Goal: Task Accomplishment & Management: Complete application form

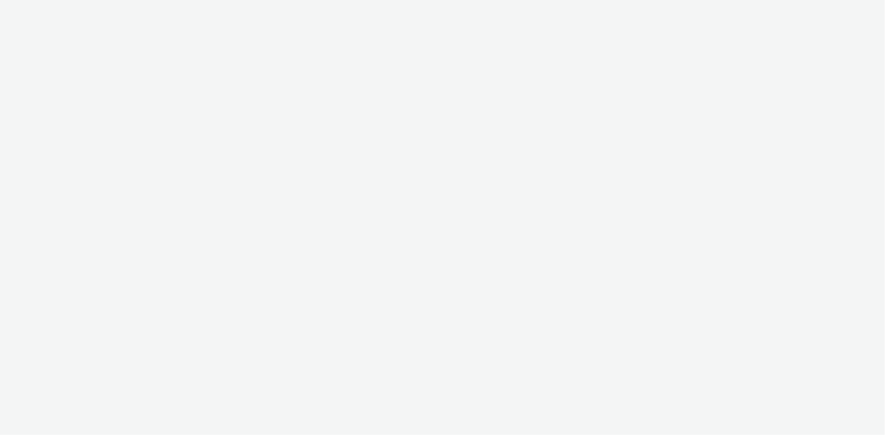
select select "d07aba32-d775-4fed-a722-f10c6504dd64"
select select "f97d6638-e0a1-4f7a-bf46-55015878e29e"
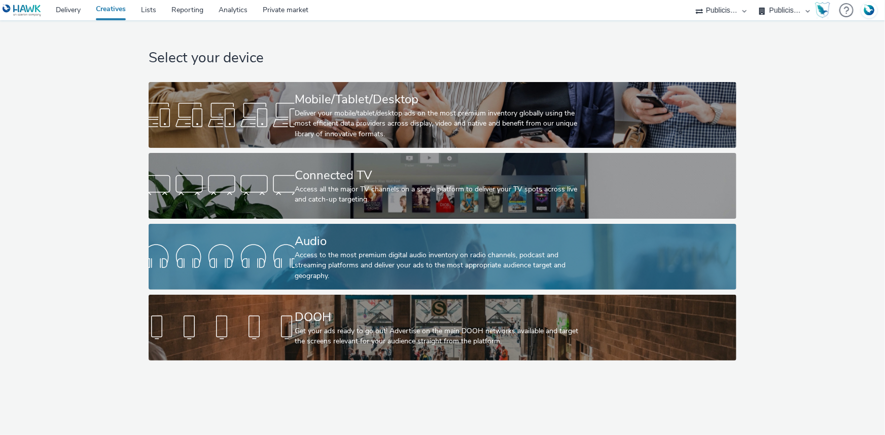
click at [292, 242] on div at bounding box center [222, 257] width 146 height 32
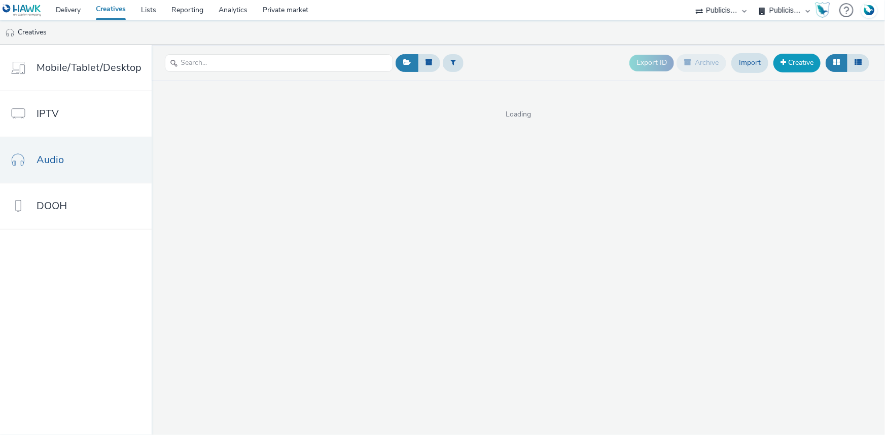
click at [809, 55] on link "Creative" at bounding box center [796, 63] width 47 height 18
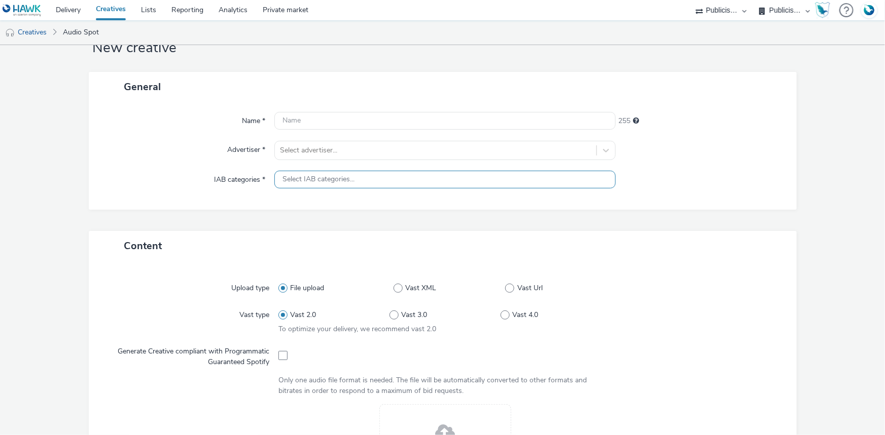
scroll to position [184, 0]
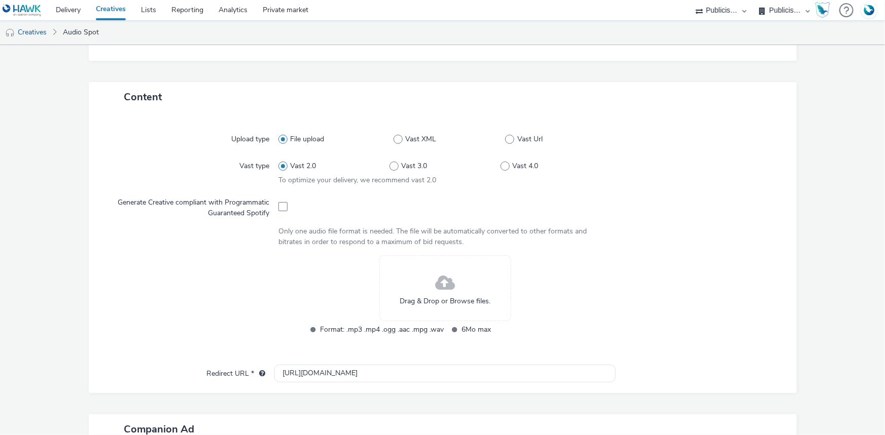
click at [422, 285] on div "Drag & Drop or Browse files." at bounding box center [445, 289] width 132 height 66
click at [432, 299] on span "Drag & Drop or Browse files." at bounding box center [444, 302] width 91 height 10
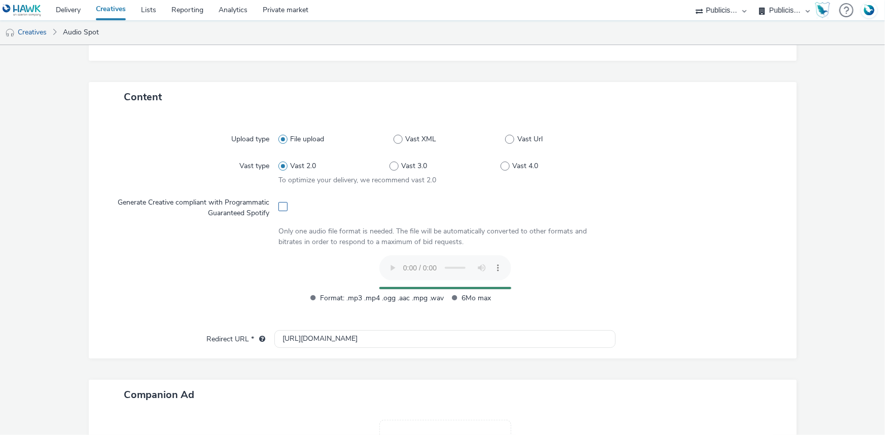
click at [278, 201] on label at bounding box center [282, 206] width 9 height 10
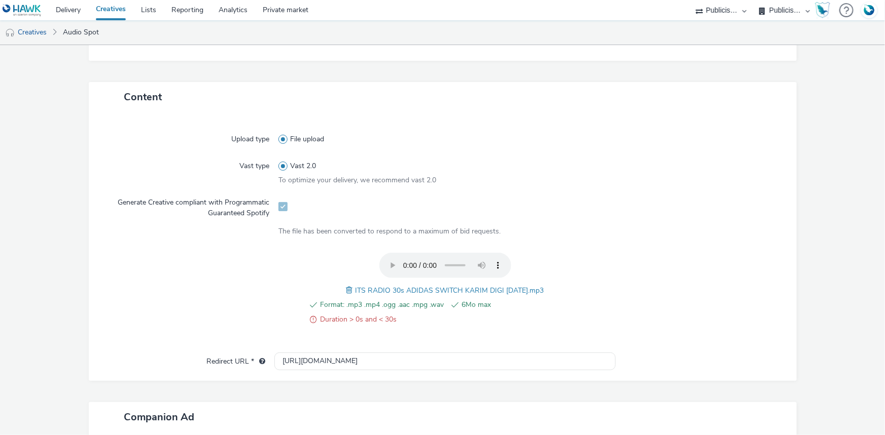
click at [346, 287] on span at bounding box center [350, 290] width 9 height 11
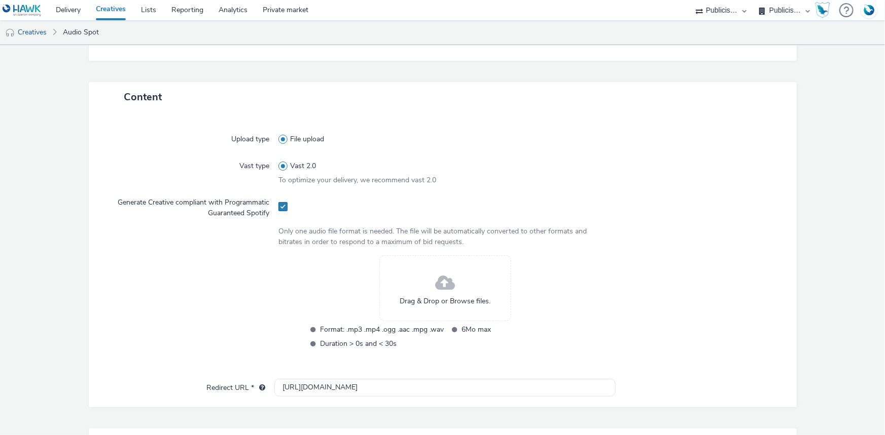
click at [278, 208] on span at bounding box center [282, 206] width 9 height 9
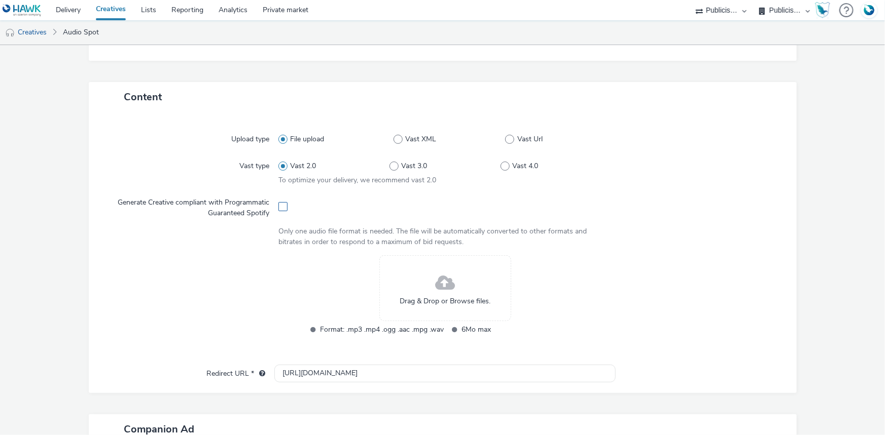
click at [278, 208] on span at bounding box center [282, 206] width 9 height 9
checkbox input "true"
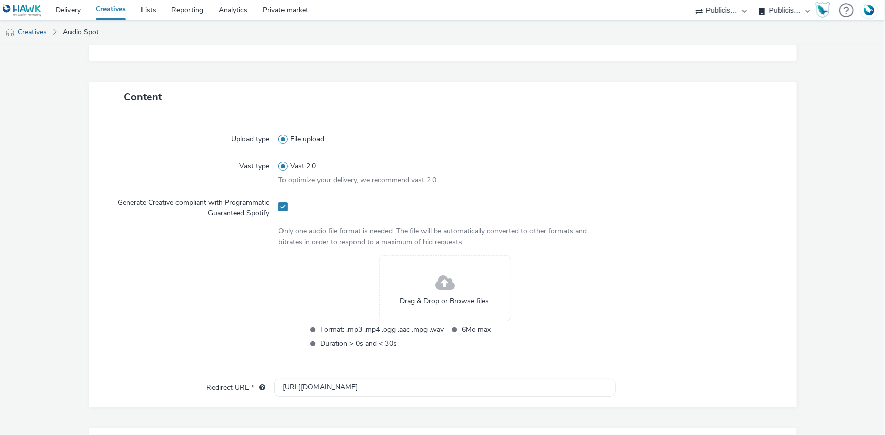
click at [413, 294] on div "Drag & Drop or Browse files." at bounding box center [445, 289] width 132 height 66
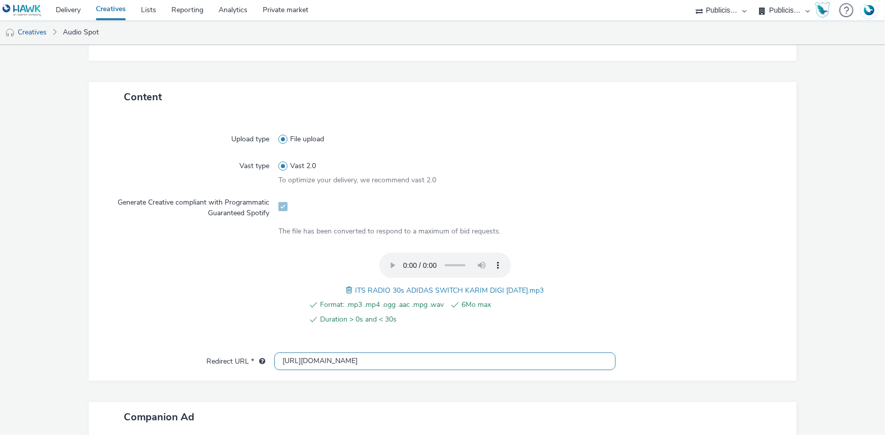
drag, startPoint x: 344, startPoint y: 352, endPoint x: 240, endPoint y: 344, distance: 104.7
click at [240, 344] on div "Upload type File upload Vast type Vast 2.0 To optimize your delivery, we recomm…" at bounding box center [443, 246] width 708 height 269
paste input "https://www.intersport.fr/ope/rentree/?utm_source=spotify&utm_medium=display&ut…"
type input "https://www.intersport.fr/ope/rentree/?utm_source=spotify&utm_medium=display&ut…"
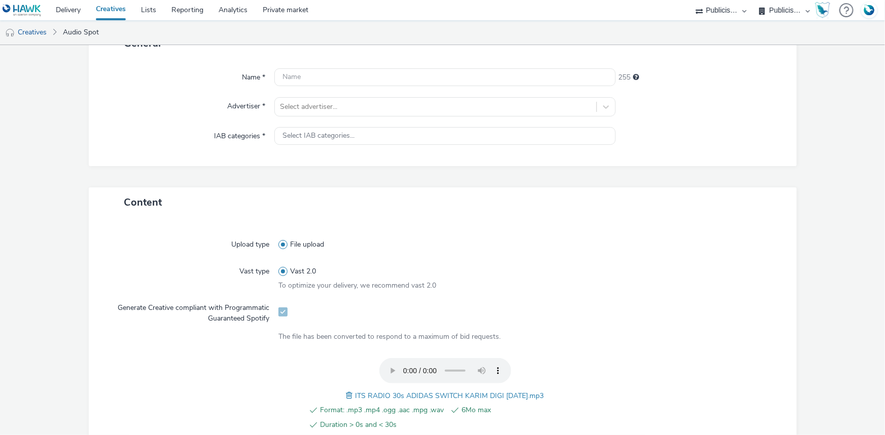
scroll to position [230, 0]
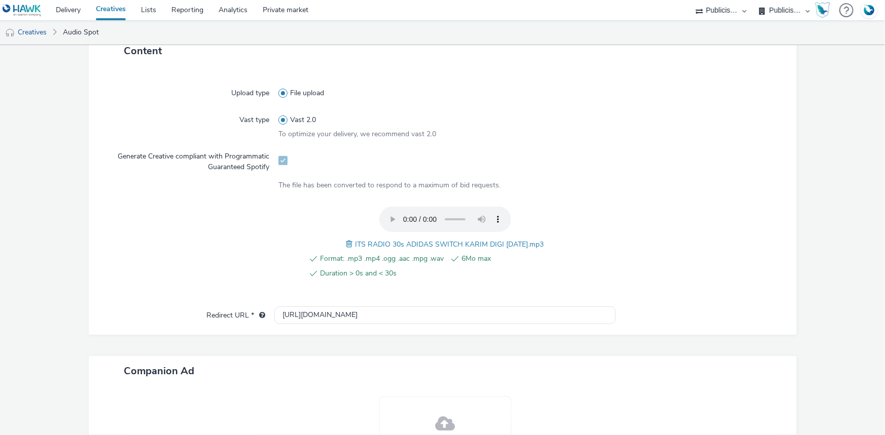
drag, startPoint x: 349, startPoint y: 243, endPoint x: 540, endPoint y: 249, distance: 191.7
click at [540, 249] on div "Format: .mp3 .mp4 .ogg .aac .mpg .wav 6Mo max Duration > 0s and < 30s ITS RADIO…" at bounding box center [444, 249] width 333 height 84
copy span "ITS RADIO 30s ADIDAS SWITCH KARIM DIGI 24.07.25.mp3"
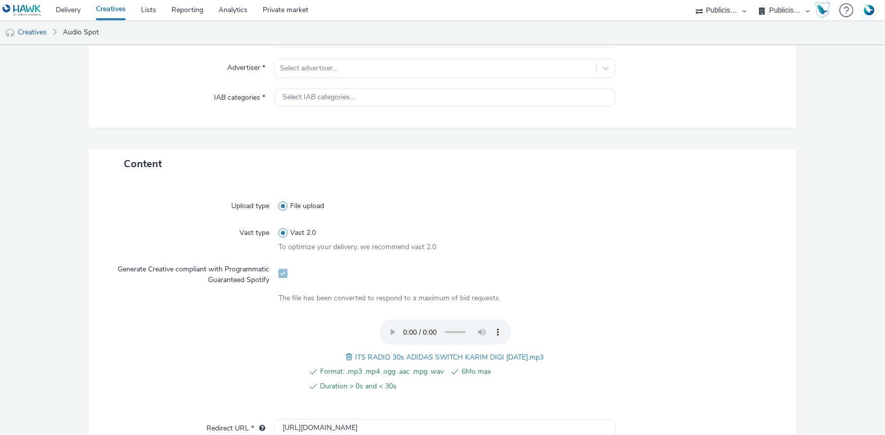
scroll to position [0, 0]
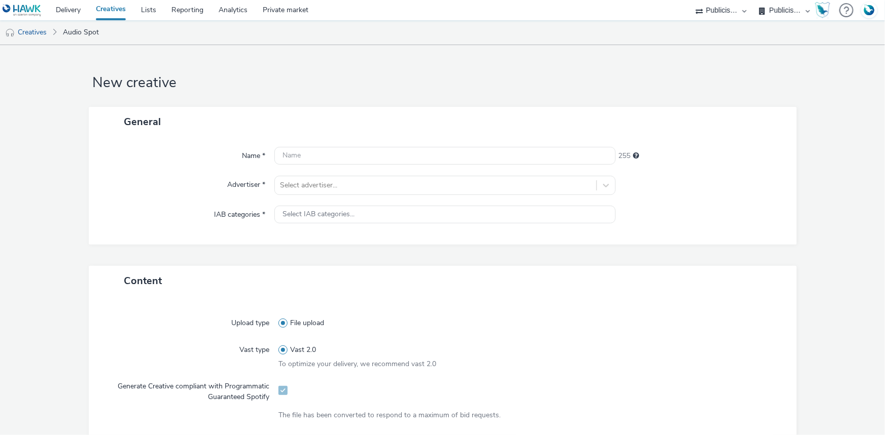
click at [330, 165] on div at bounding box center [444, 156] width 341 height 18
click at [316, 154] on input "text" at bounding box center [444, 156] width 341 height 18
paste input "ITS RADIO 30s ADIDAS SWITCH KARIM DIGI 24.07.25.mp3"
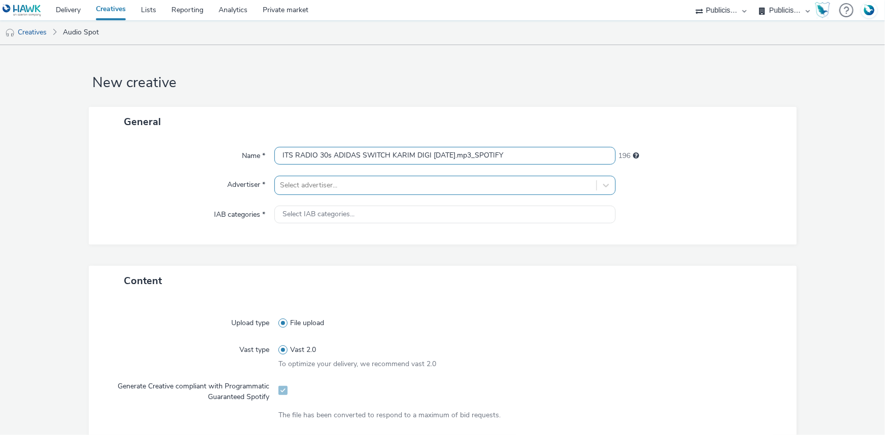
type input "ITS RADIO 30s ADIDAS SWITCH KARIM DIGI 24.07.25.mp3_SPOTIFY"
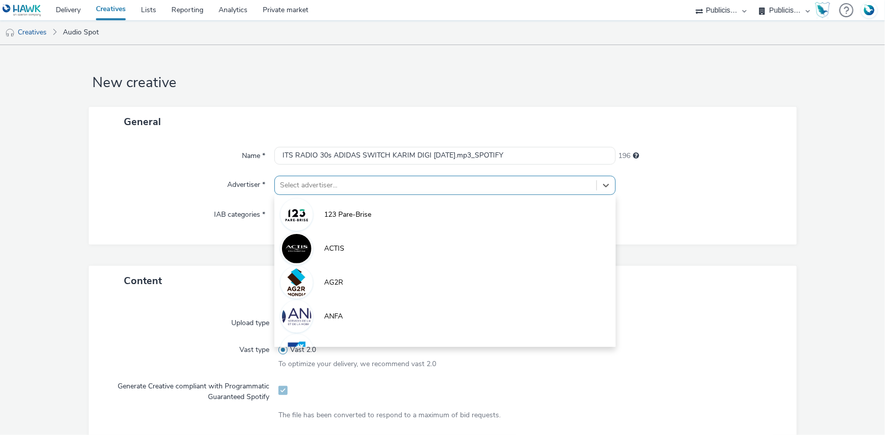
click at [404, 191] on div at bounding box center [435, 185] width 311 height 12
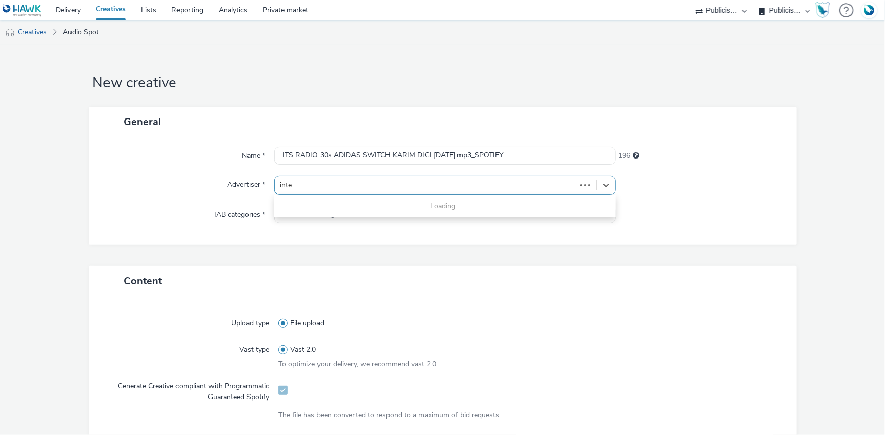
type input "inter"
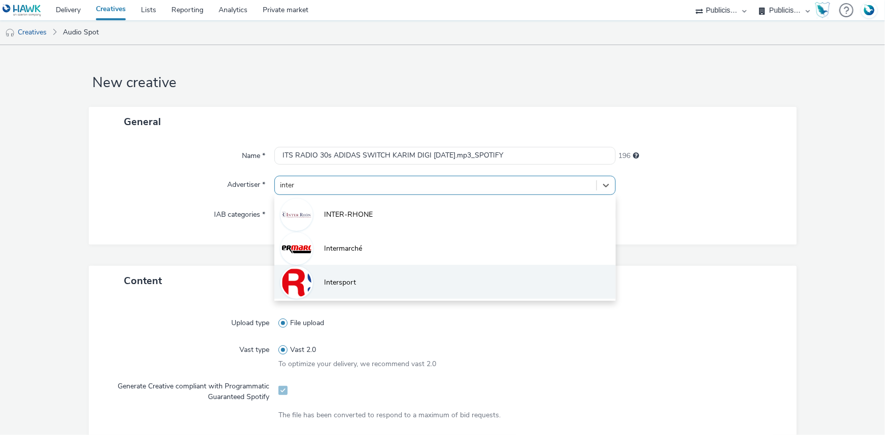
click at [354, 278] on li "Intersport" at bounding box center [444, 282] width 341 height 34
type input "http://www.intersport.fr"
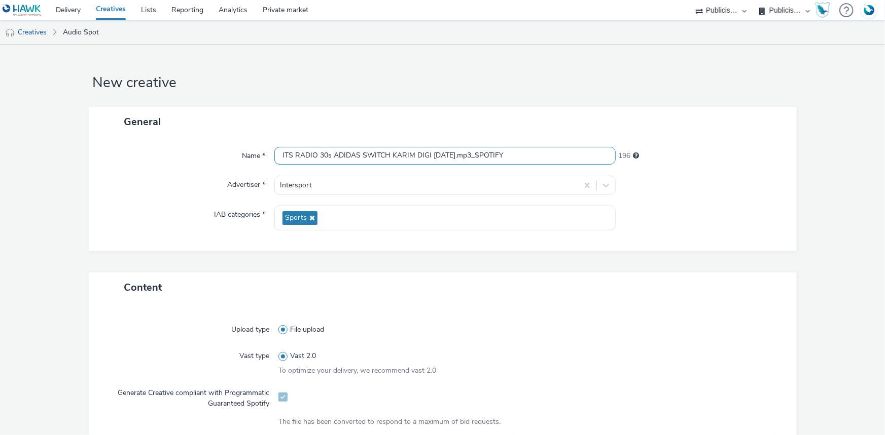
drag, startPoint x: 515, startPoint y: 155, endPoint x: 473, endPoint y: 156, distance: 42.1
click at [473, 156] on input "ITS RADIO 30s ADIDAS SWITCH KARIM DIGI 24.07.25.mp3_SPOTIFY" at bounding box center [444, 156] width 341 height 18
click at [546, 105] on form "New creative General Name * ITS RADIO 30s ADIDAS SWITCH KARIM DIGI 24.07.25.mp3…" at bounding box center [442, 414] width 885 height 739
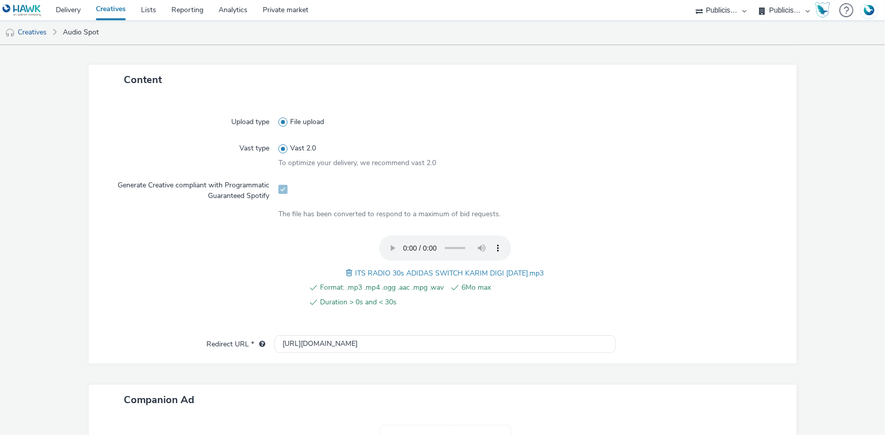
scroll to position [347, 0]
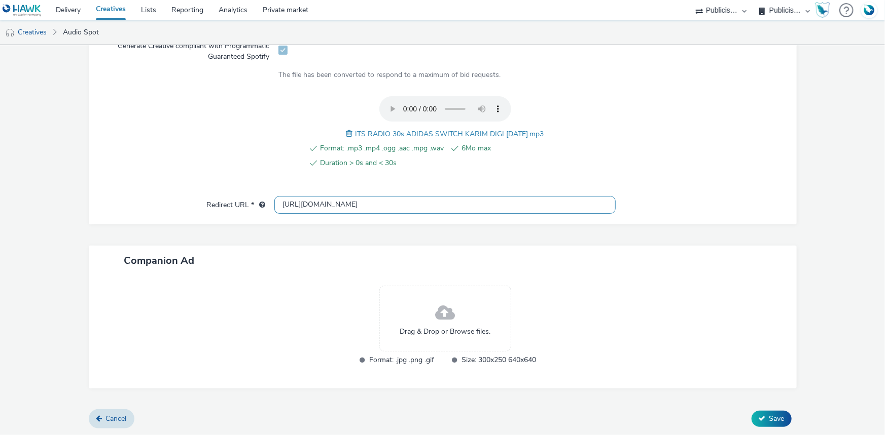
drag, startPoint x: 373, startPoint y: 202, endPoint x: 111, endPoint y: 202, distance: 262.6
click at [111, 202] on div "Redirect URL * http://www.intersport.fr" at bounding box center [442, 205] width 687 height 18
paste input "https://www.intersport.fr/ope/rentree/?utm_source=spotify&utm_medium=display&ut…"
type input "https://www.intersport.fr/ope/rentree/?utm_source=spotify&utm_medium=display&ut…"
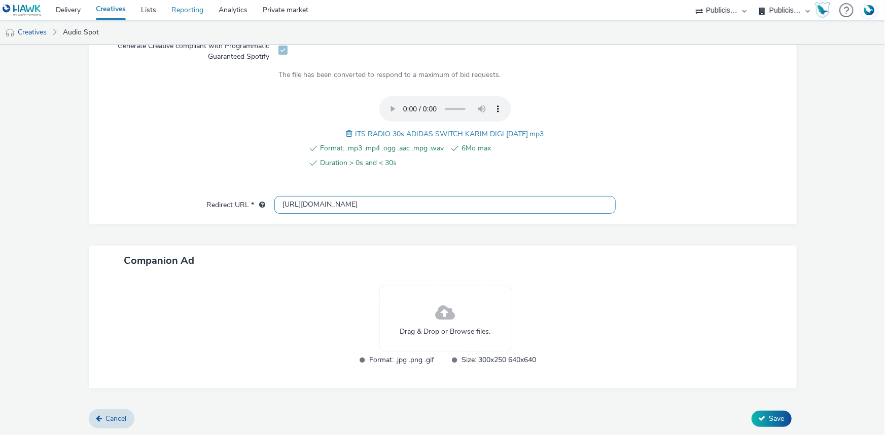
scroll to position [0, 0]
click at [446, 306] on span at bounding box center [445, 313] width 20 height 27
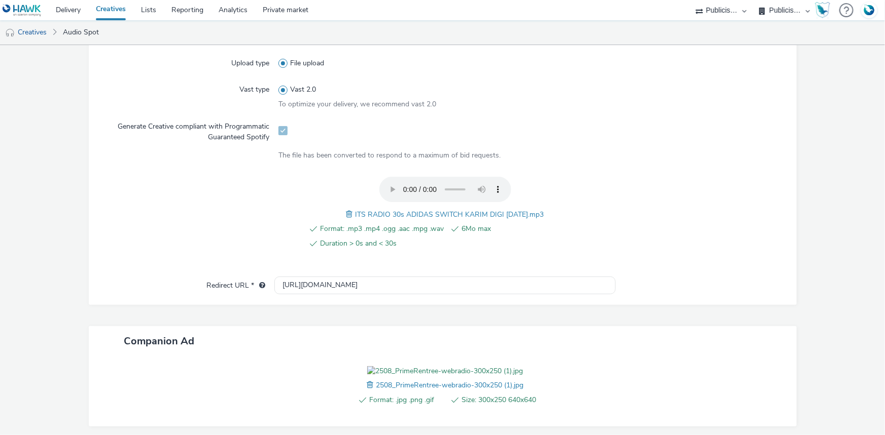
scroll to position [362, 0]
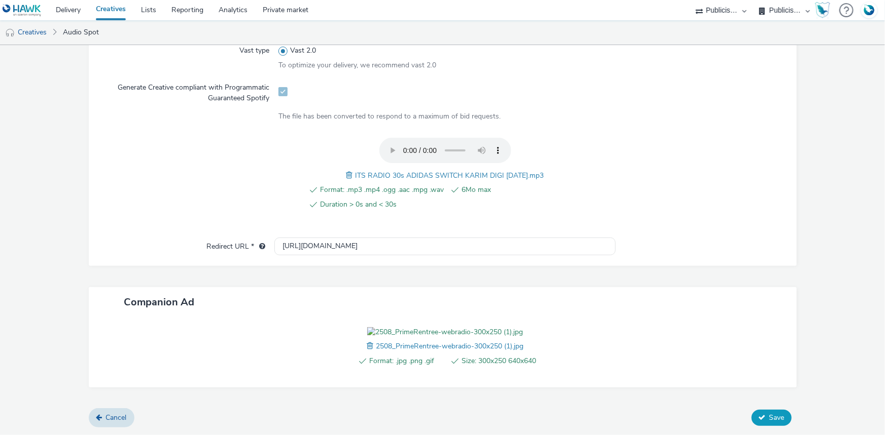
click at [771, 418] on span "Save" at bounding box center [776, 418] width 15 height 10
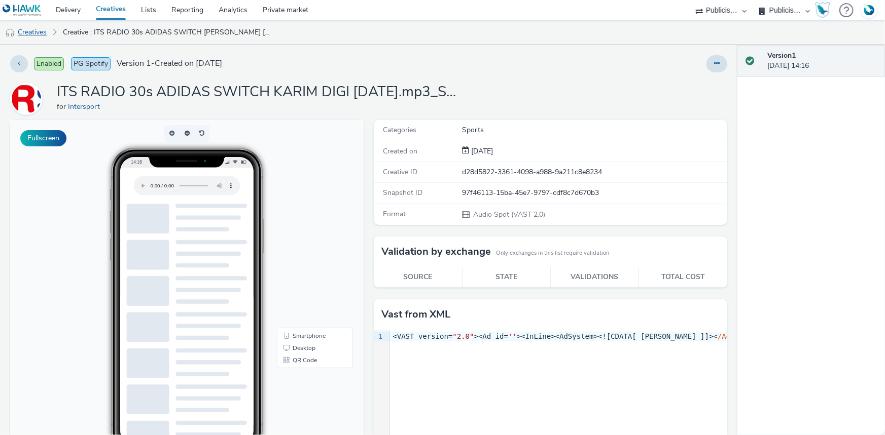
click at [23, 30] on link "Creatives" at bounding box center [26, 32] width 52 height 24
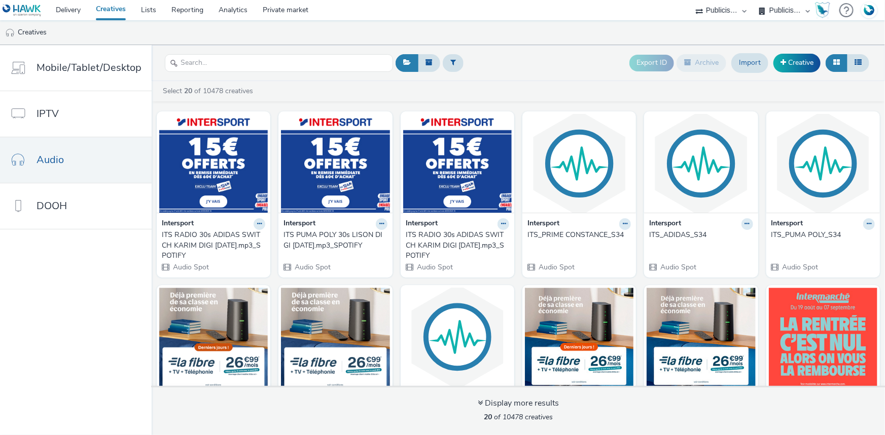
click at [725, 10] on select "ABI Media Ad4Health Adevinta ADITIKS Adops Agence79 AllMatik AMnet FR Amplifi F…" at bounding box center [720, 10] width 61 height 20
select select "48c42aec-a30c-4a3b-a06b-d50dddc3ae41"
click at [751, 0] on select "ABI Media Ad4Health Adevinta ADITIKS Adops Agence79 AllMatik AMnet FR Amplifi F…" at bounding box center [720, 10] width 61 height 20
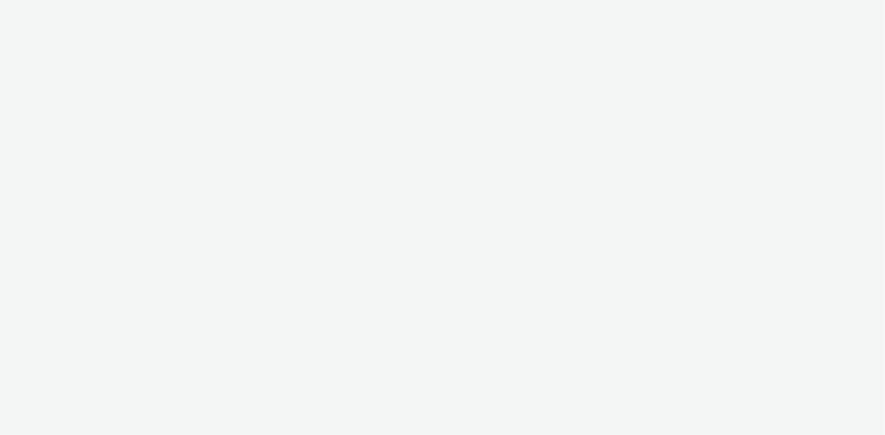
select select "d07aba32-d775-4fed-a722-f10c6504dd64"
select select "f97d6638-e0a1-4f7a-bf46-55015878e29e"
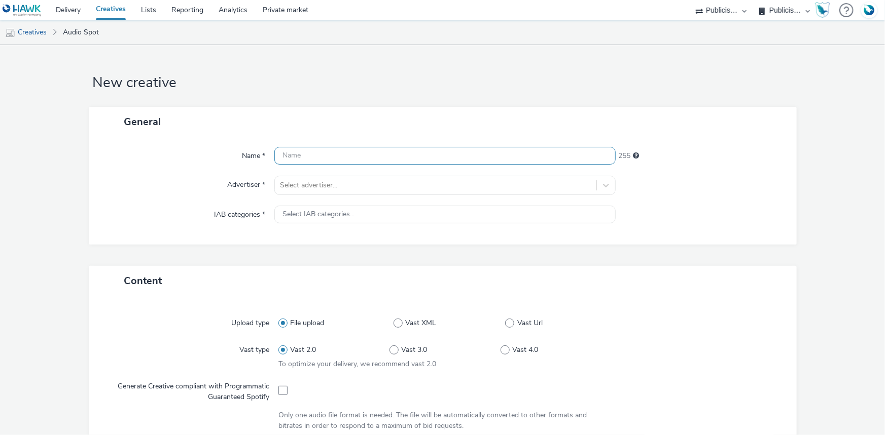
click at [368, 162] on input "text" at bounding box center [444, 156] width 341 height 18
paste input "_SPOTIFY"
type input "_SPOTIFY"
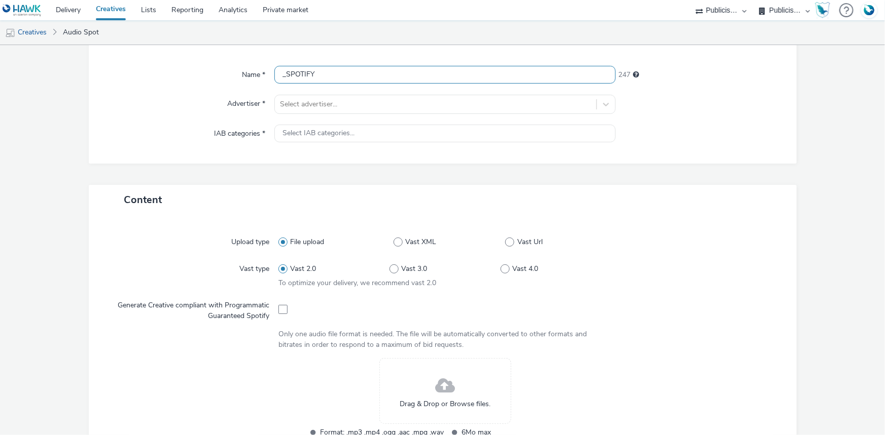
scroll to position [230, 0]
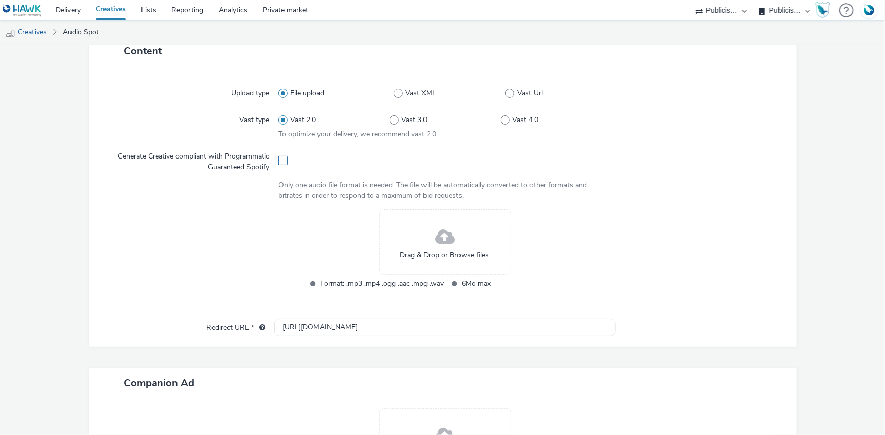
click at [278, 159] on span at bounding box center [282, 160] width 9 height 9
checkbox input "true"
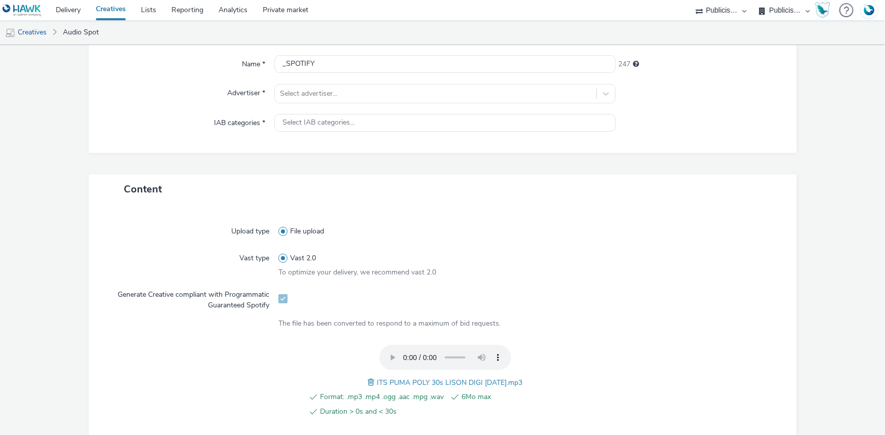
scroll to position [138, 0]
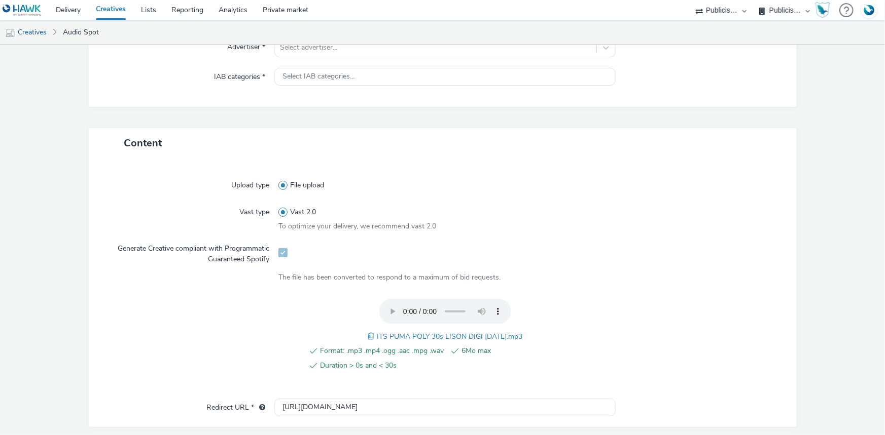
drag, startPoint x: 527, startPoint y: 337, endPoint x: 368, endPoint y: 338, distance: 159.2
click at [368, 338] on div "Format: .mp3 .mp4 .ogg .aac .mpg .wav 6Mo max Duration > 0s and < 30s ITS PUMA …" at bounding box center [444, 341] width 333 height 84
copy span "ITS PUMA POLY 30s LISON DIGI 30.07.25.mp3"
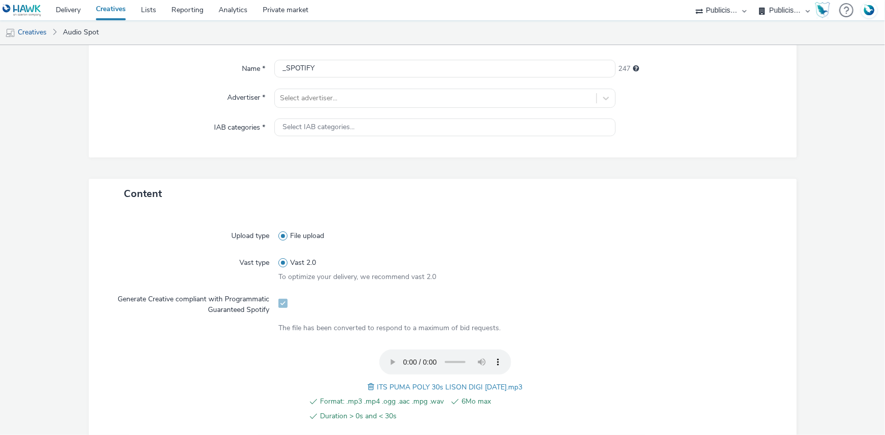
scroll to position [0, 0]
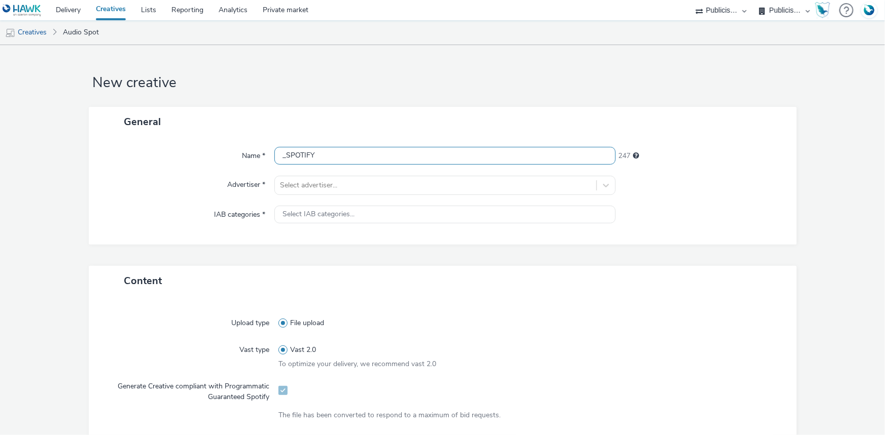
click at [277, 159] on input "_SPOTIFY" at bounding box center [444, 156] width 341 height 18
paste input "ITS PUMA POLY 30s LISON DIGI 30.07.25.mp3"
type input "ITS PUMA POLY 30s LISON DIGI 30.07.25.mp3_SPOTIFY"
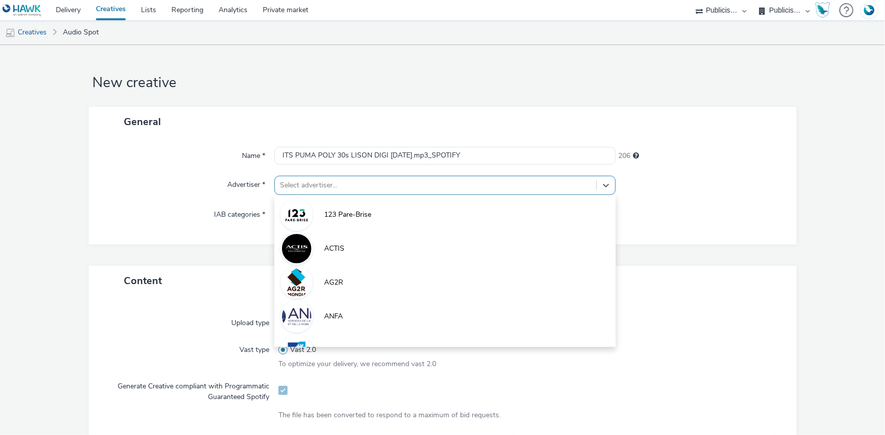
click at [327, 183] on div at bounding box center [435, 185] width 311 height 12
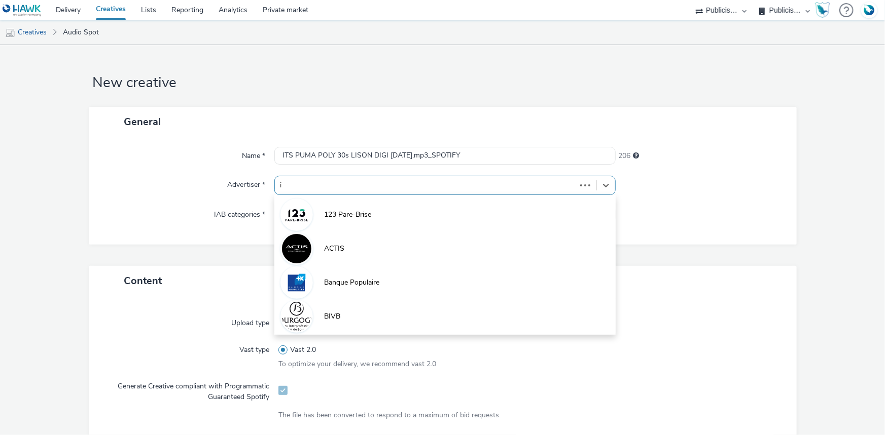
type input "in"
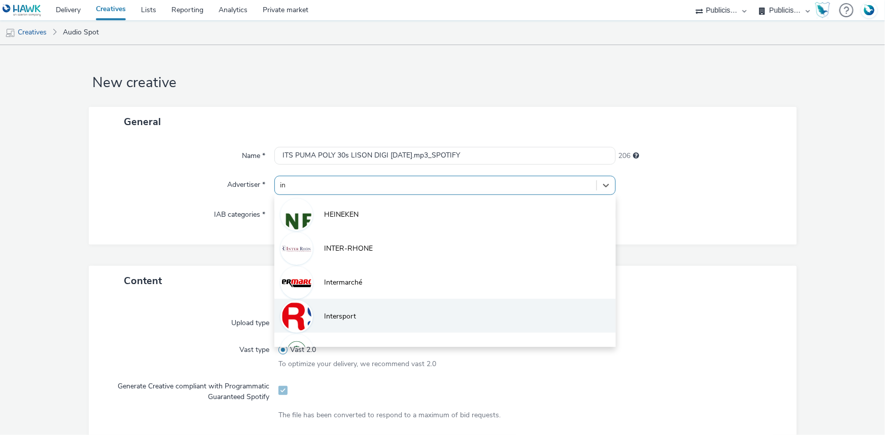
click at [321, 313] on li "Intersport" at bounding box center [444, 316] width 341 height 34
type input "http://www.intersport.fr"
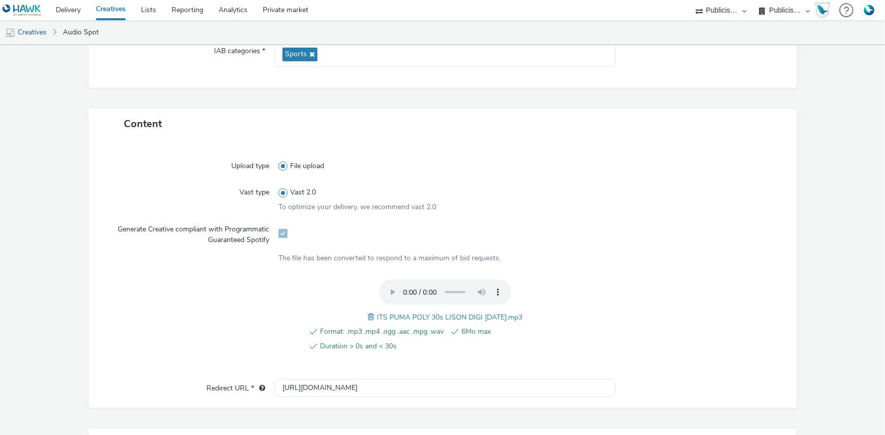
scroll to position [230, 0]
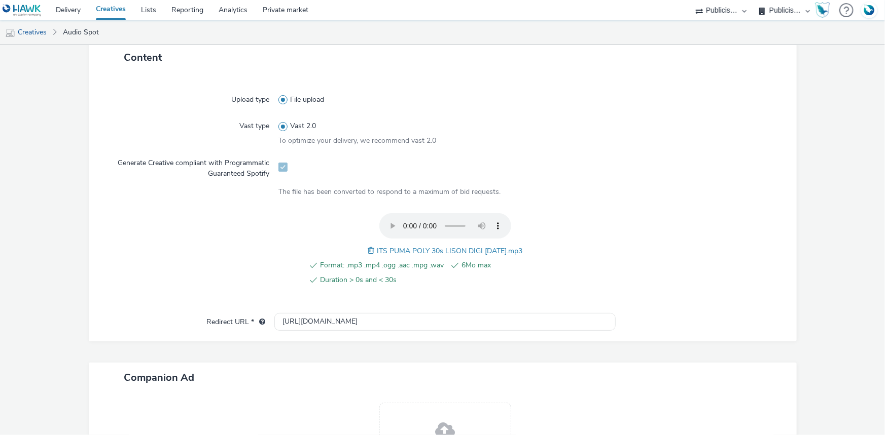
click at [318, 310] on div "Upload type File upload Vast type Vast 2.0 To optimize your delivery, we recomm…" at bounding box center [442, 198] width 687 height 231
click at [308, 320] on input "http://www.intersport.fr" at bounding box center [444, 322] width 341 height 18
paste input "https://www.intersport.fr/ope/rentree/?utm_source=spotify&utm_medium=display&ut…"
type input "https://www.intersport.fr/ope/rentree/?utm_source=spotify&utm_medium=display&ut…"
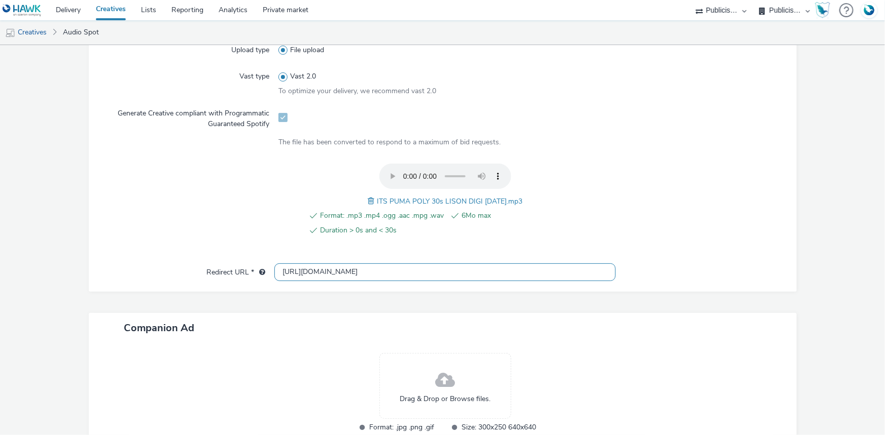
scroll to position [347, 0]
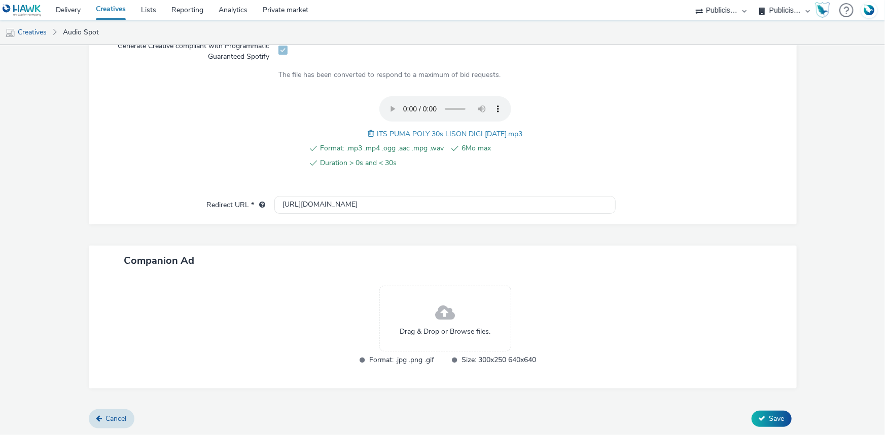
click at [404, 327] on span "Drag & Drop or Browse files." at bounding box center [444, 332] width 91 height 10
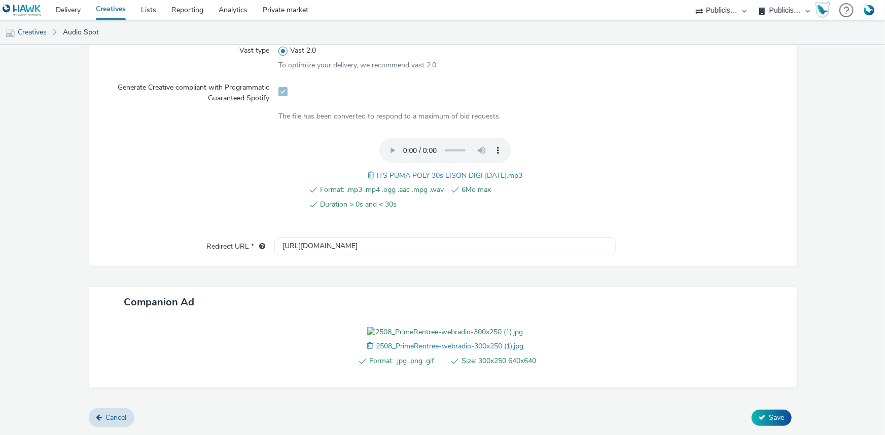
click at [775, 4] on select "FDJ Publicis Media Audio" at bounding box center [784, 10] width 61 height 20
click at [760, 416] on button "Save" at bounding box center [771, 418] width 40 height 16
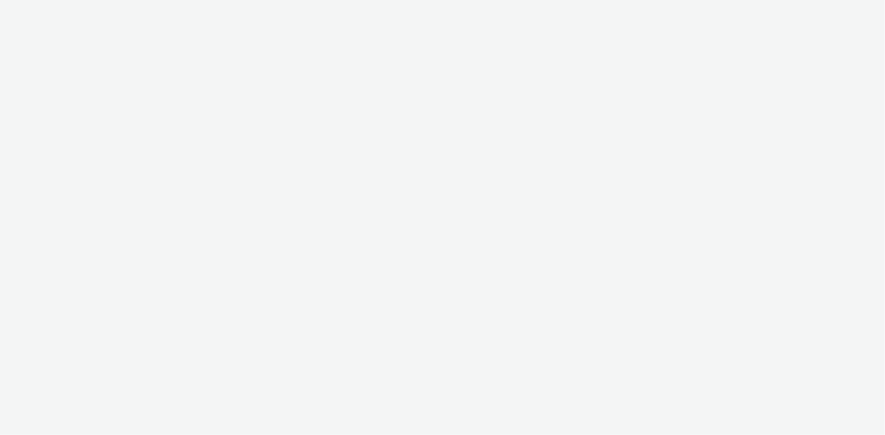
select select "d07aba32-d775-4fed-a722-f10c6504dd64"
select select "f97d6638-e0a1-4f7a-bf46-55015878e29e"
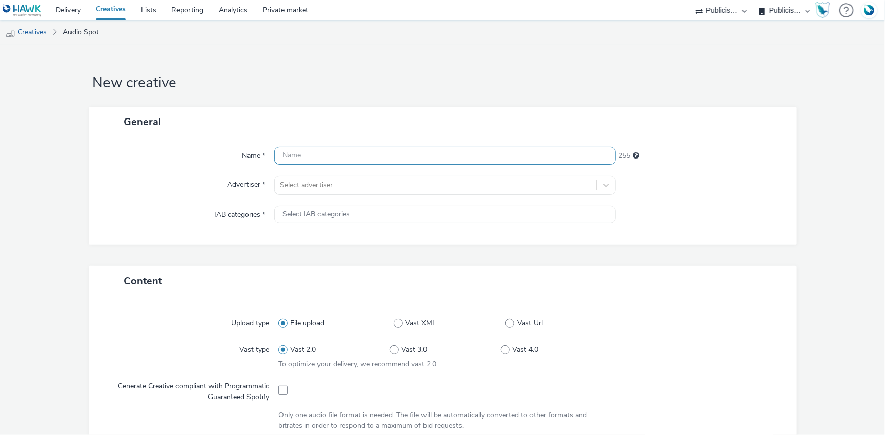
click at [307, 155] on input "text" at bounding box center [444, 156] width 341 height 18
paste input "_SPOTIFY"
type input "_SPOTIFY"
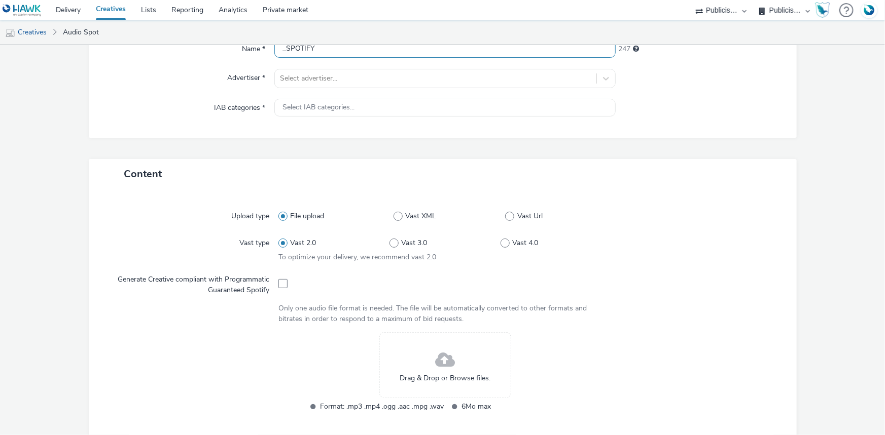
scroll to position [230, 0]
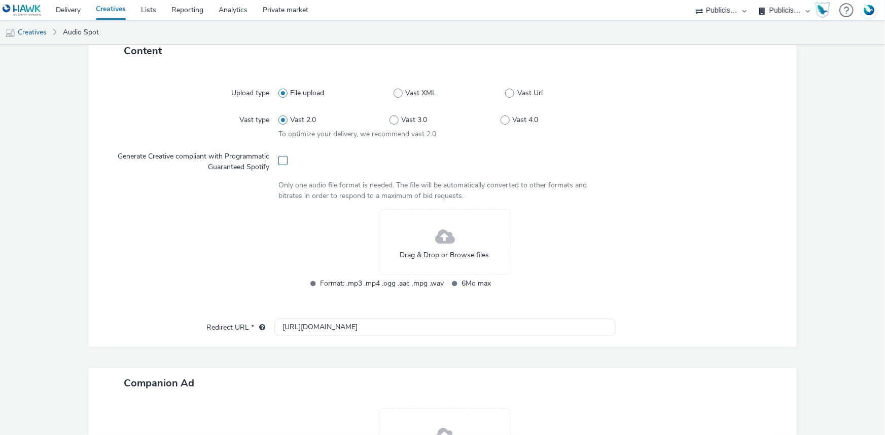
click at [283, 155] on label at bounding box center [282, 160] width 9 height 10
checkbox input "true"
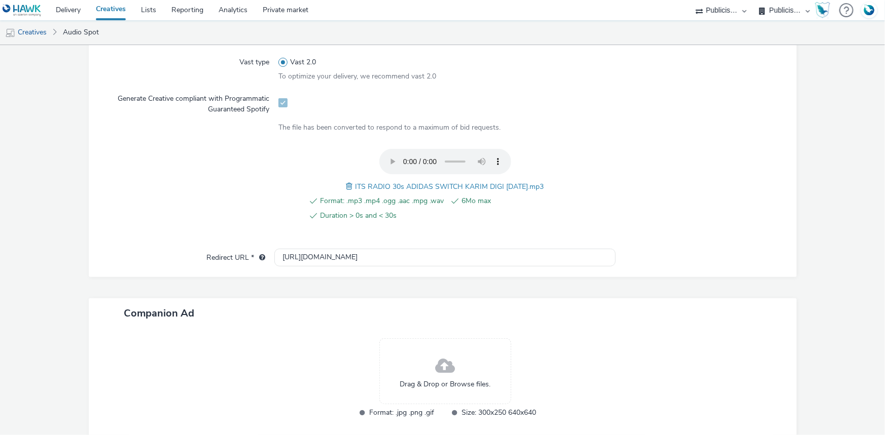
scroll to position [341, 0]
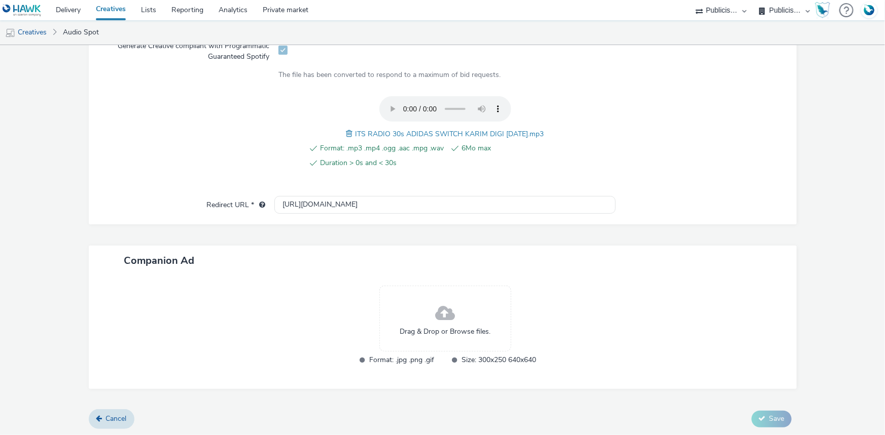
drag, startPoint x: 347, startPoint y: 128, endPoint x: 552, endPoint y: 121, distance: 204.4
click at [552, 121] on div "Format: .mp3 .mp4 .ogg .aac .mpg .wav 6Mo max Duration > 0s and < 30s ITS RADIO…" at bounding box center [444, 138] width 333 height 84
copy span "ITS RADIO 30s ADIDAS SWITCH KARIM DIGI 24.07.25.mp3"
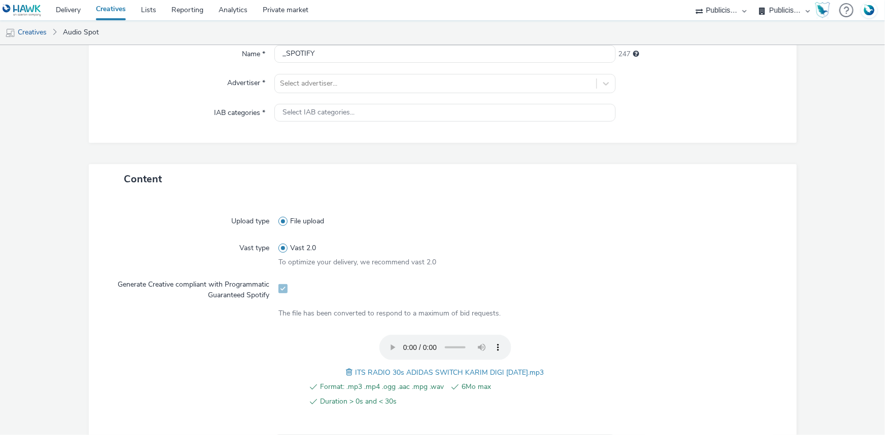
scroll to position [18, 0]
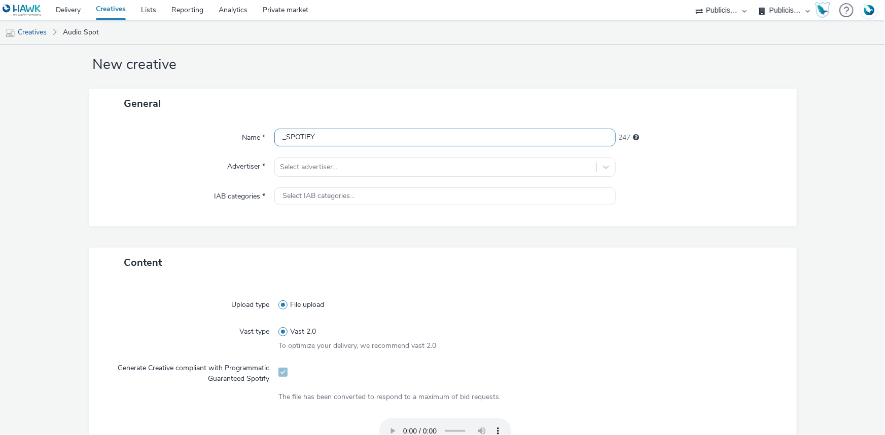
click at [280, 137] on input "_SPOTIFY" at bounding box center [444, 138] width 341 height 18
paste input "ITS RADIO 30s ADIDAS SWITCH KARIM DIGI 24.07.25.mp3"
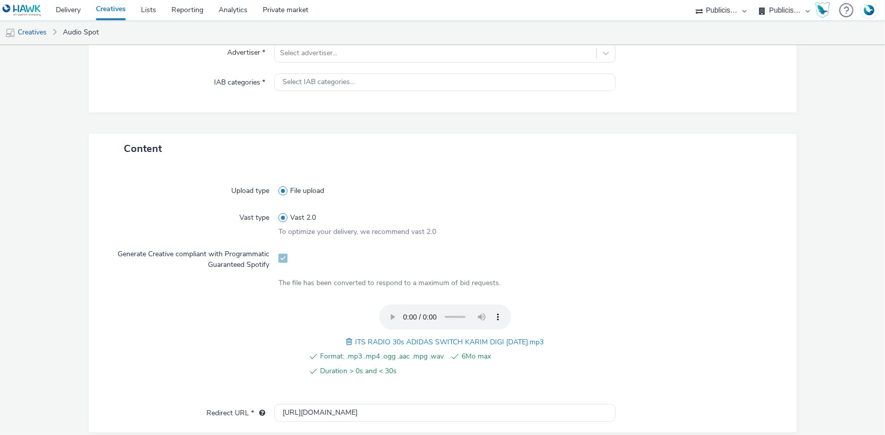
scroll to position [64, 0]
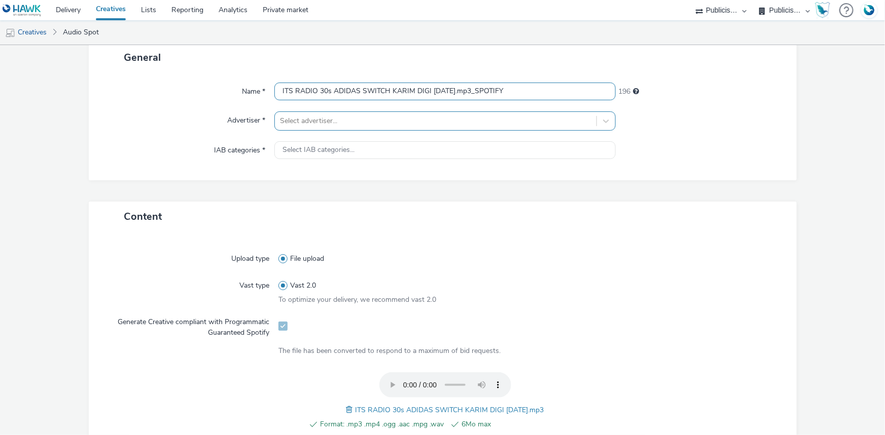
type input "ITS RADIO 30s ADIDAS SWITCH KARIM DIGI 24.07.25.mp3_SPOTIFY"
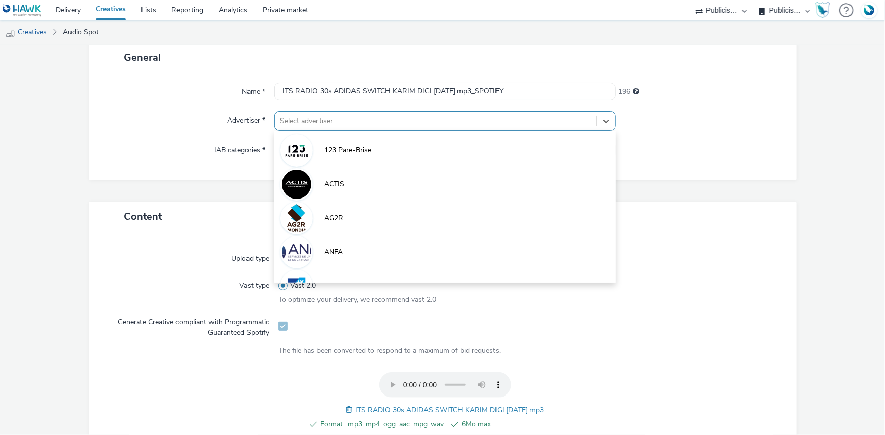
click at [282, 122] on div at bounding box center [435, 121] width 311 height 12
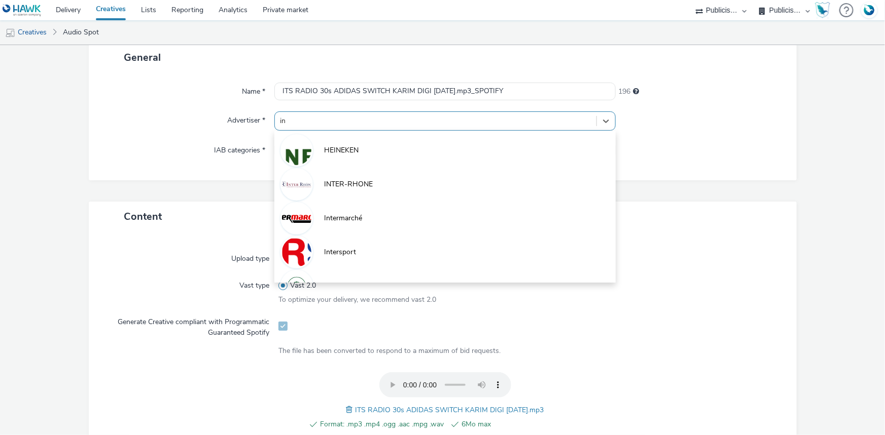
type input "int"
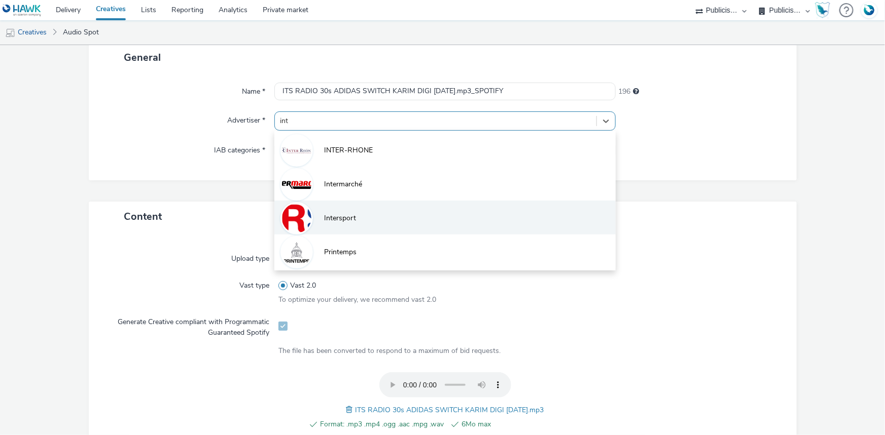
click at [340, 217] on span "Intersport" at bounding box center [340, 218] width 32 height 10
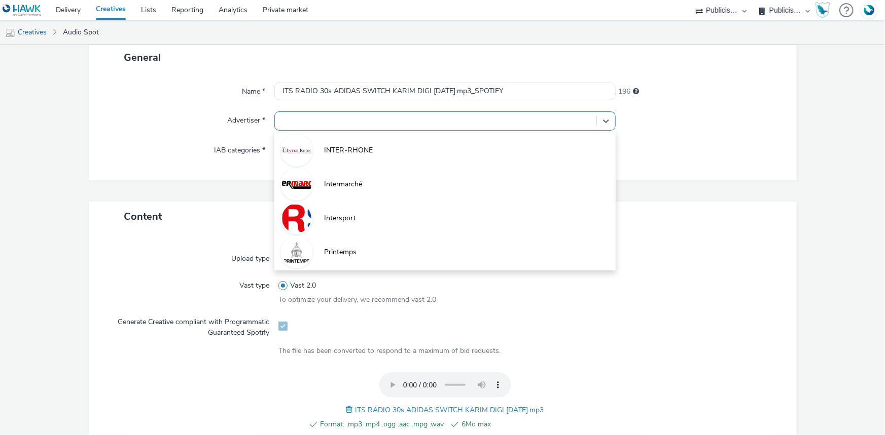
type input "http://www.intersport.fr"
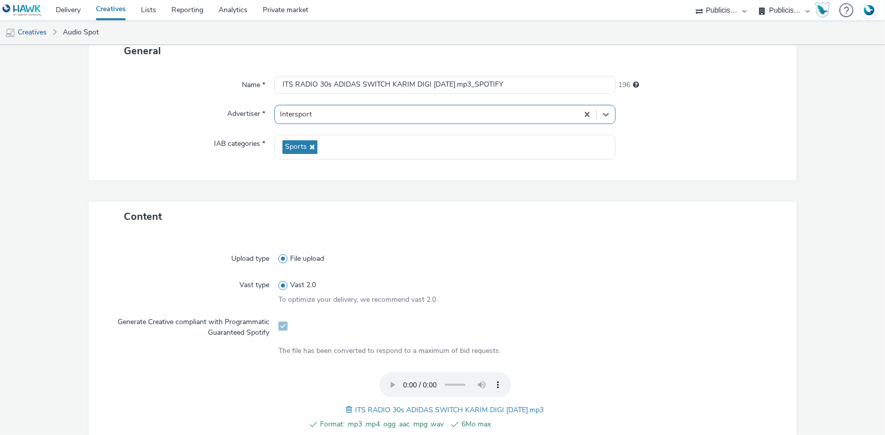
scroll to position [347, 0]
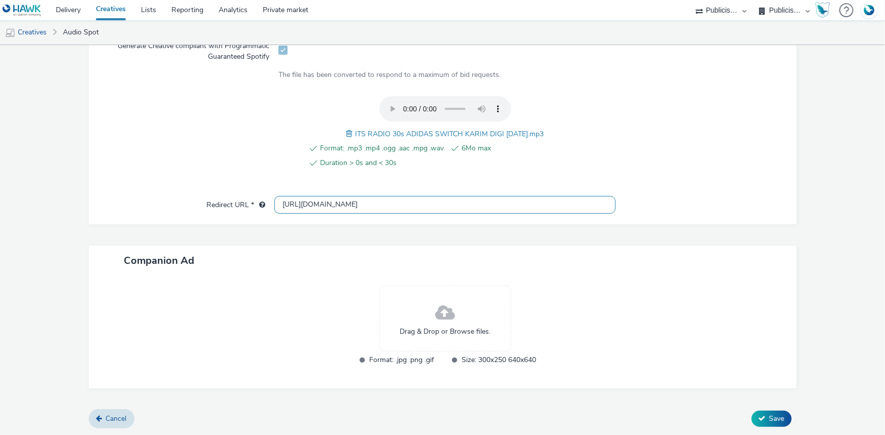
click at [313, 200] on input "http://www.intersport.fr" at bounding box center [444, 205] width 341 height 18
paste input "https://www.intersport.fr/ope/rentree/?utm_source=spotify&utm_medium=display&ut…"
type input "https://www.intersport.fr/ope/rentree/?utm_source=spotify&utm_medium=display&ut…"
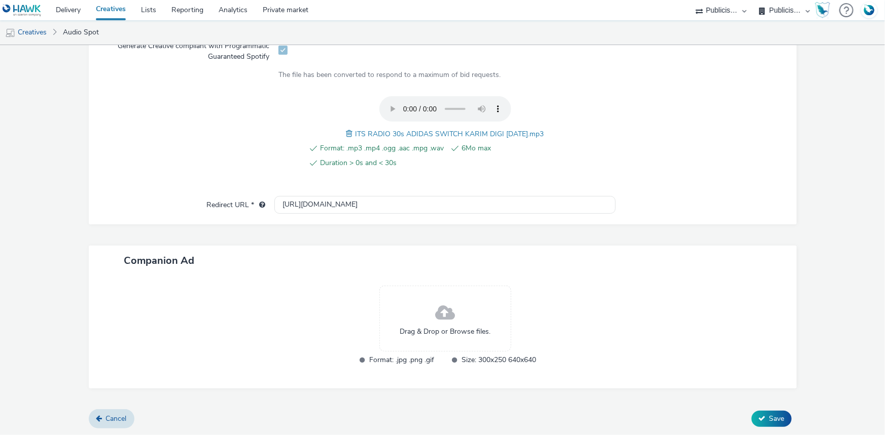
click at [445, 311] on span at bounding box center [445, 313] width 20 height 27
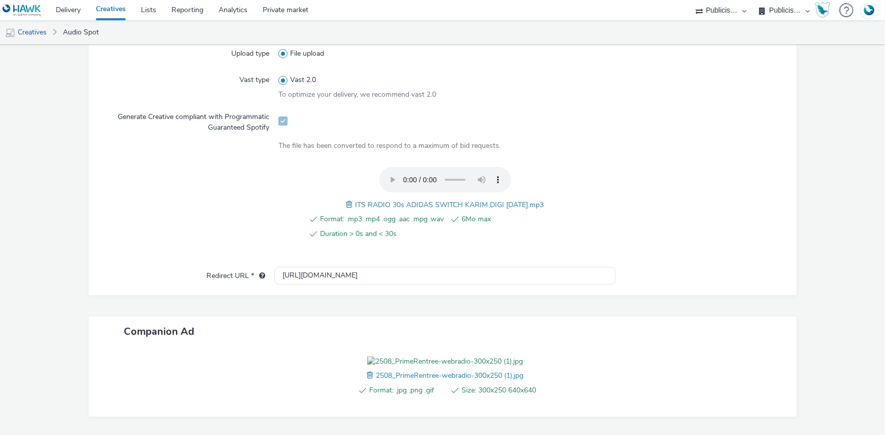
scroll to position [362, 0]
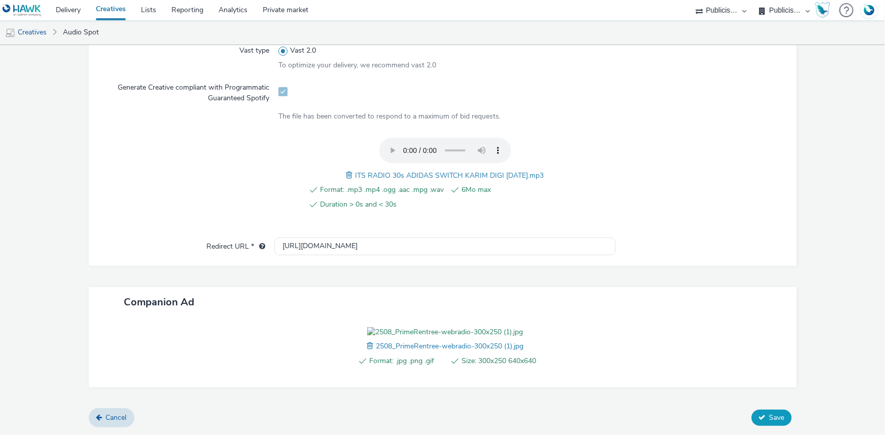
click at [769, 422] on span "Save" at bounding box center [776, 418] width 15 height 10
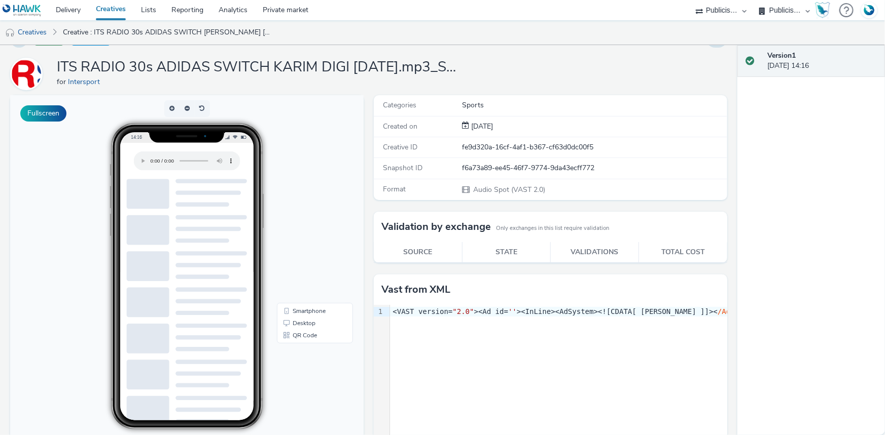
scroll to position [46, 0]
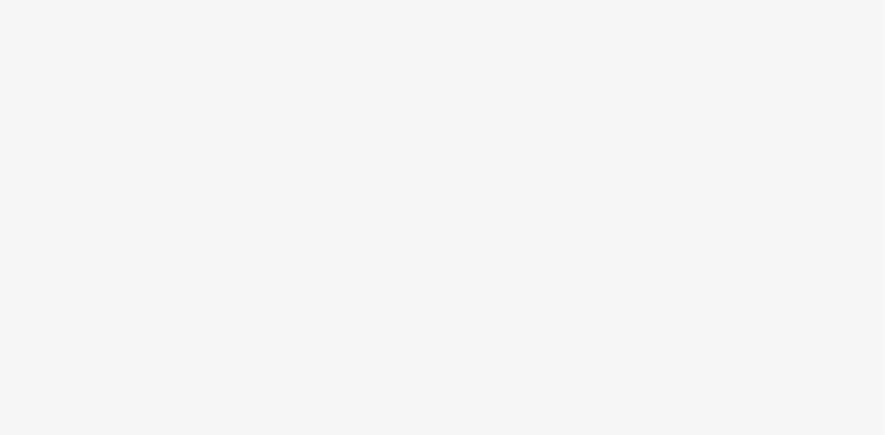
select select "48c42aec-a30c-4a3b-a06b-d50dddc3ae41"
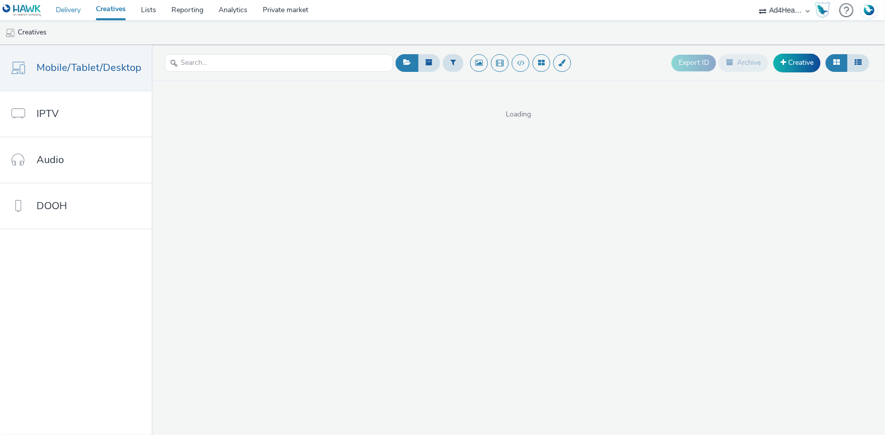
click at [75, 10] on link "Delivery" at bounding box center [68, 10] width 40 height 20
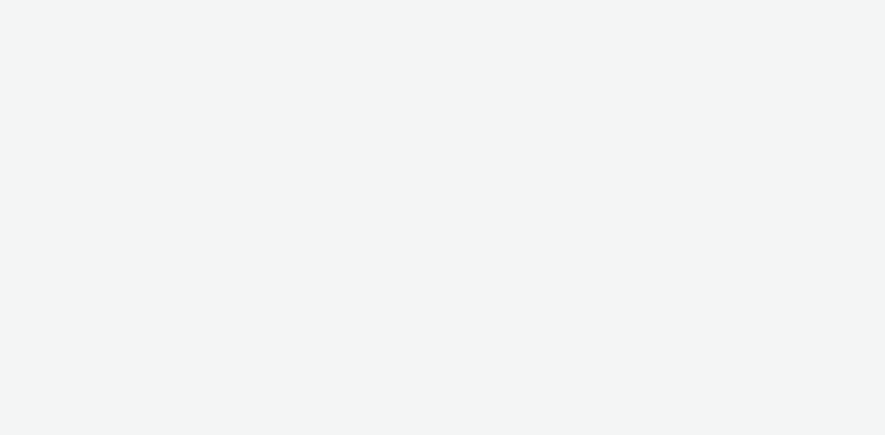
select select "48c42aec-a30c-4a3b-a06b-d50dddc3ae41"
